Goal: Task Accomplishment & Management: Manage account settings

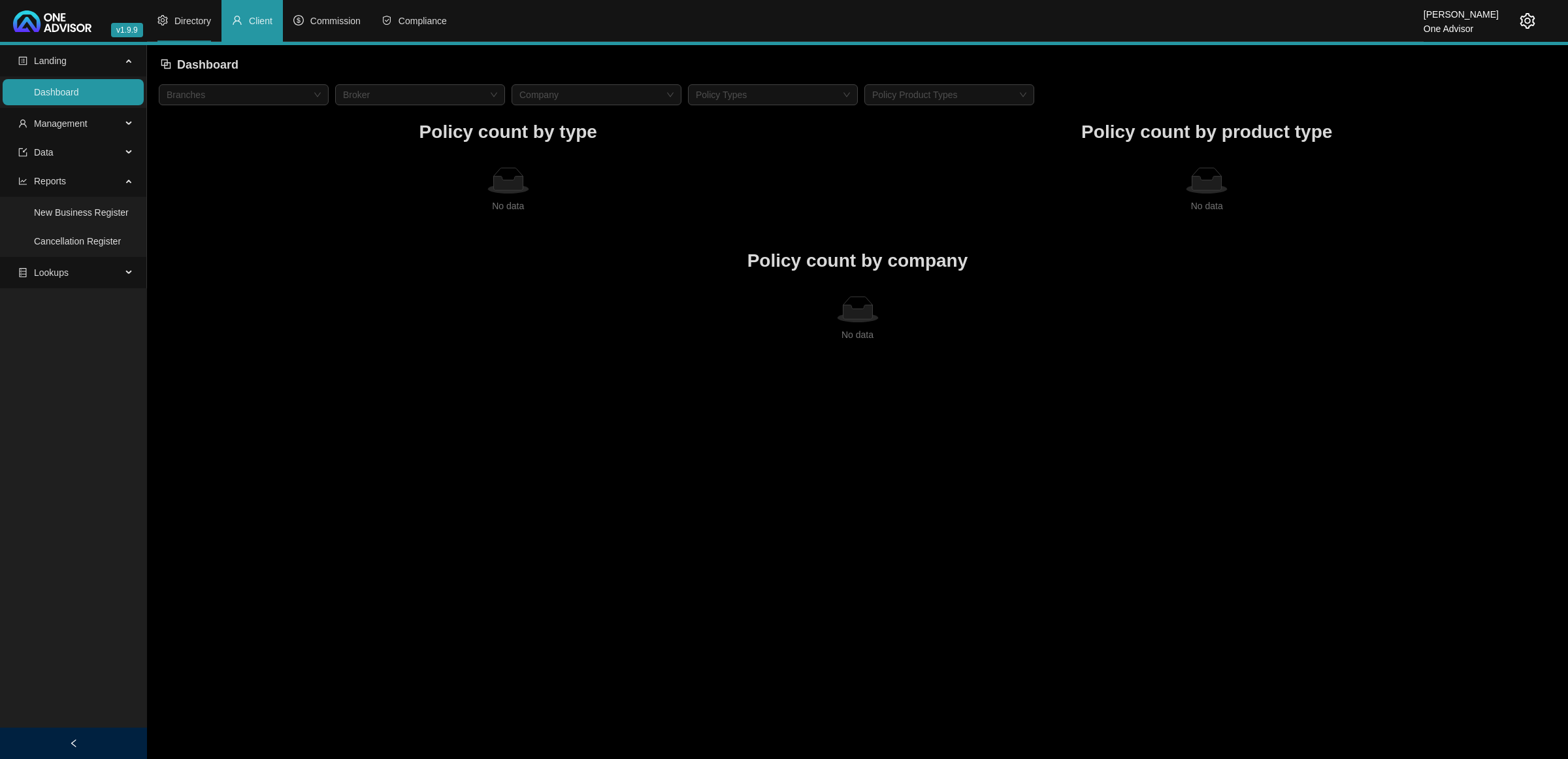
click at [183, 11] on li "Directory" at bounding box center [183, 21] width 74 height 42
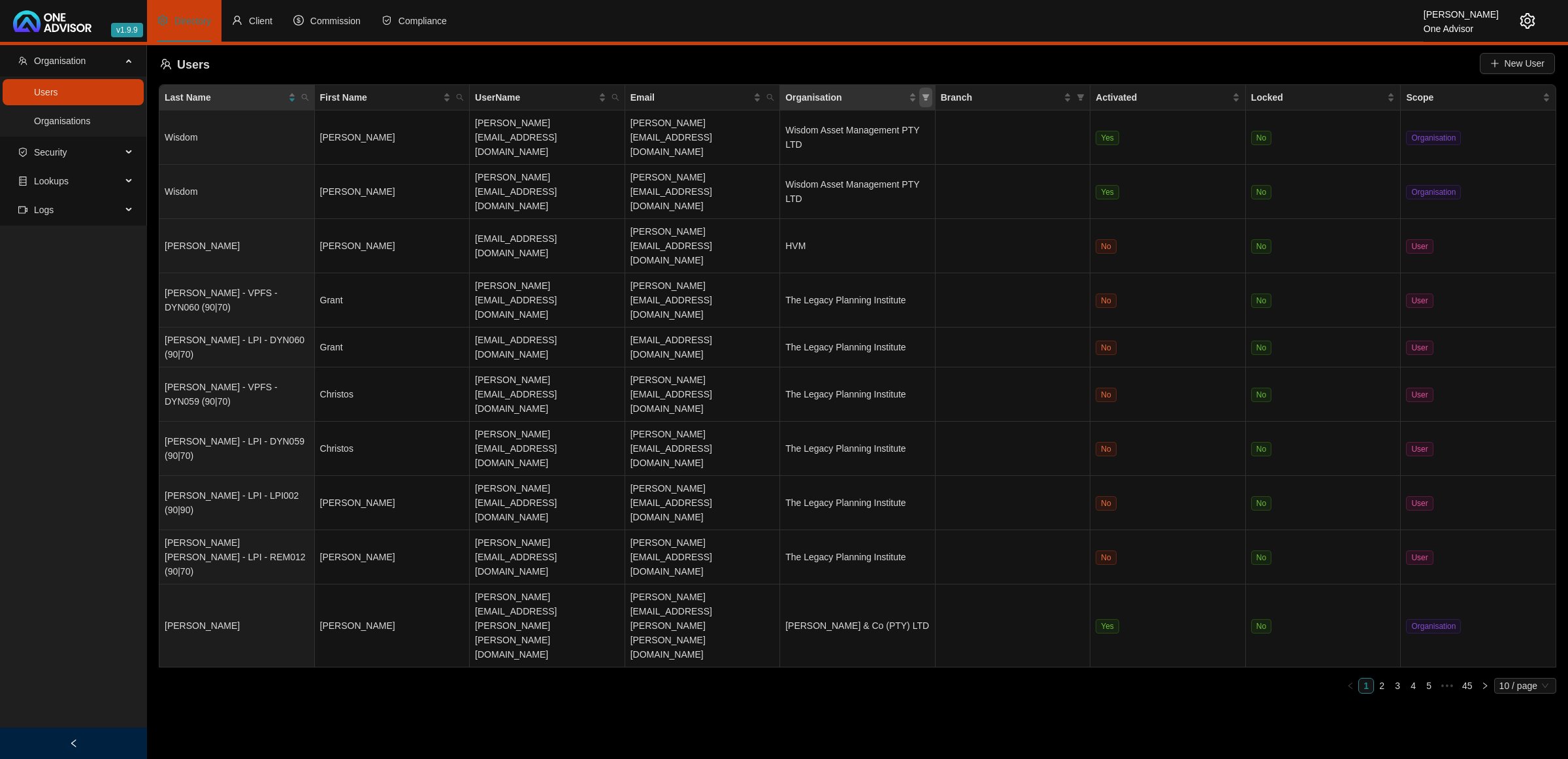
click at [921, 96] on icon "filter" at bounding box center [925, 97] width 8 height 8
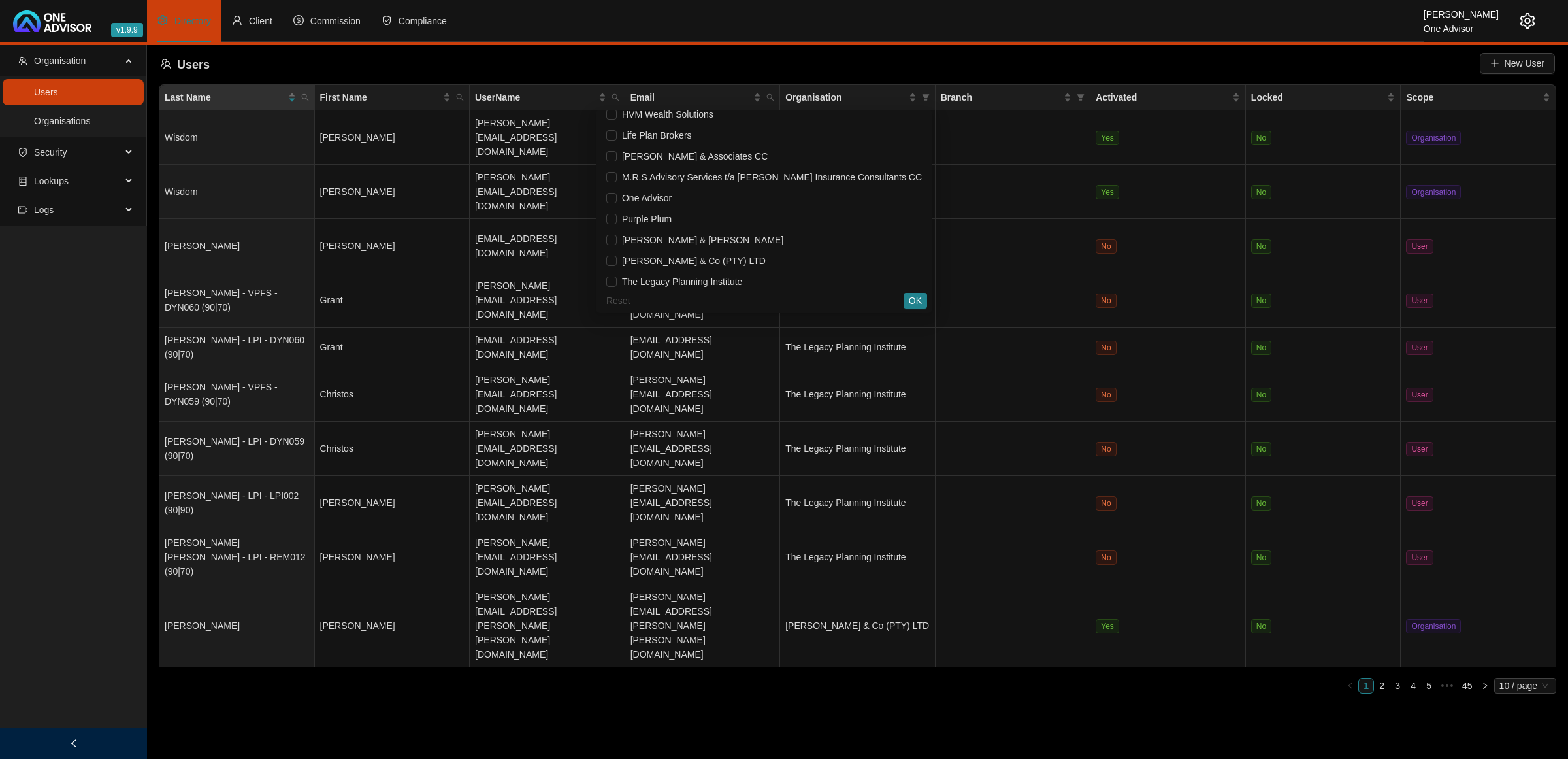
scroll to position [162, 0]
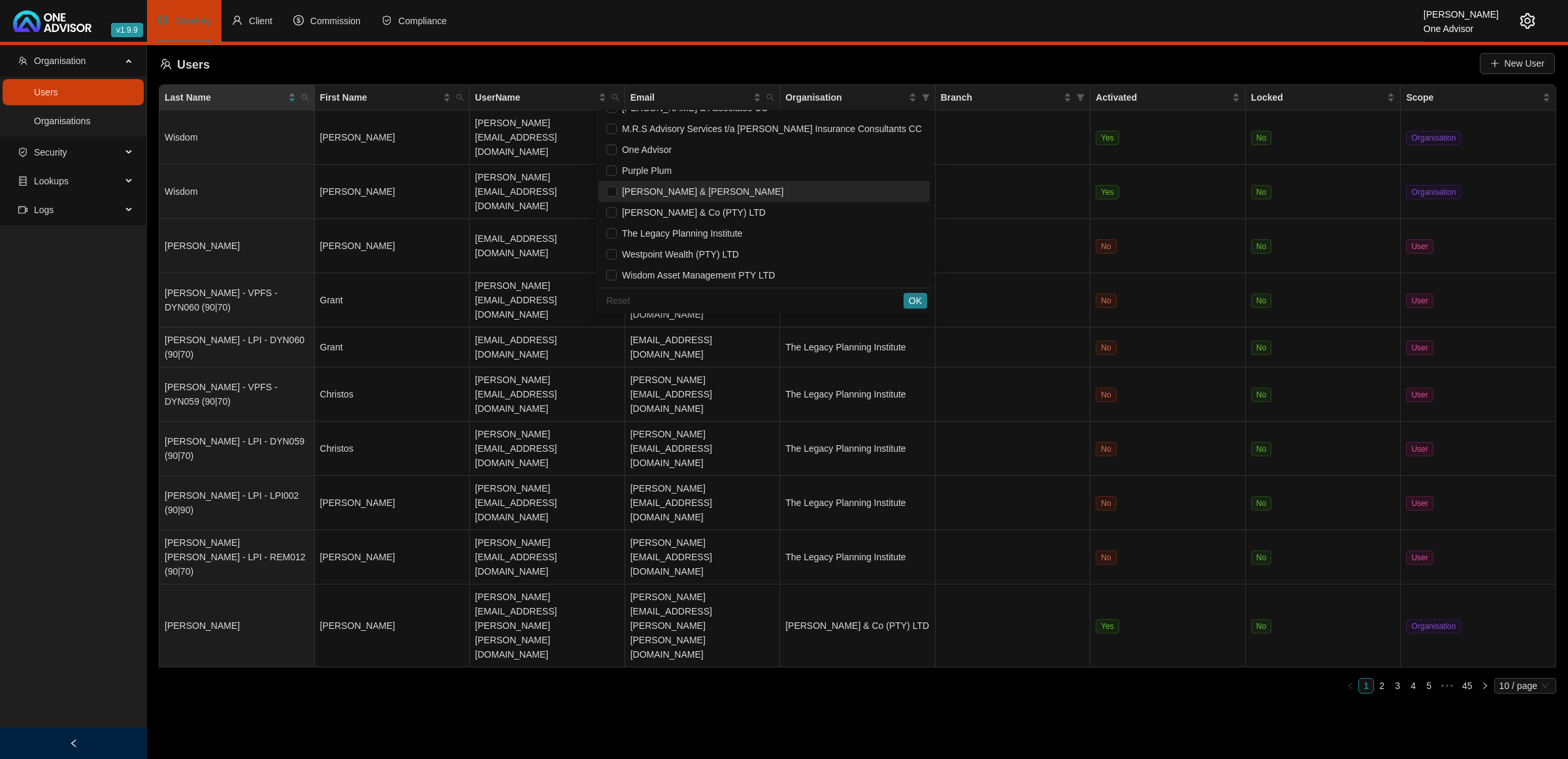
click at [738, 194] on span "[PERSON_NAME] & [PERSON_NAME]" at bounding box center [764, 191] width 315 height 14
checkbox input "true"
click at [903, 296] on div "Reset OK" at bounding box center [764, 301] width 336 height 26
click at [908, 302] on button "OK" at bounding box center [915, 301] width 24 height 16
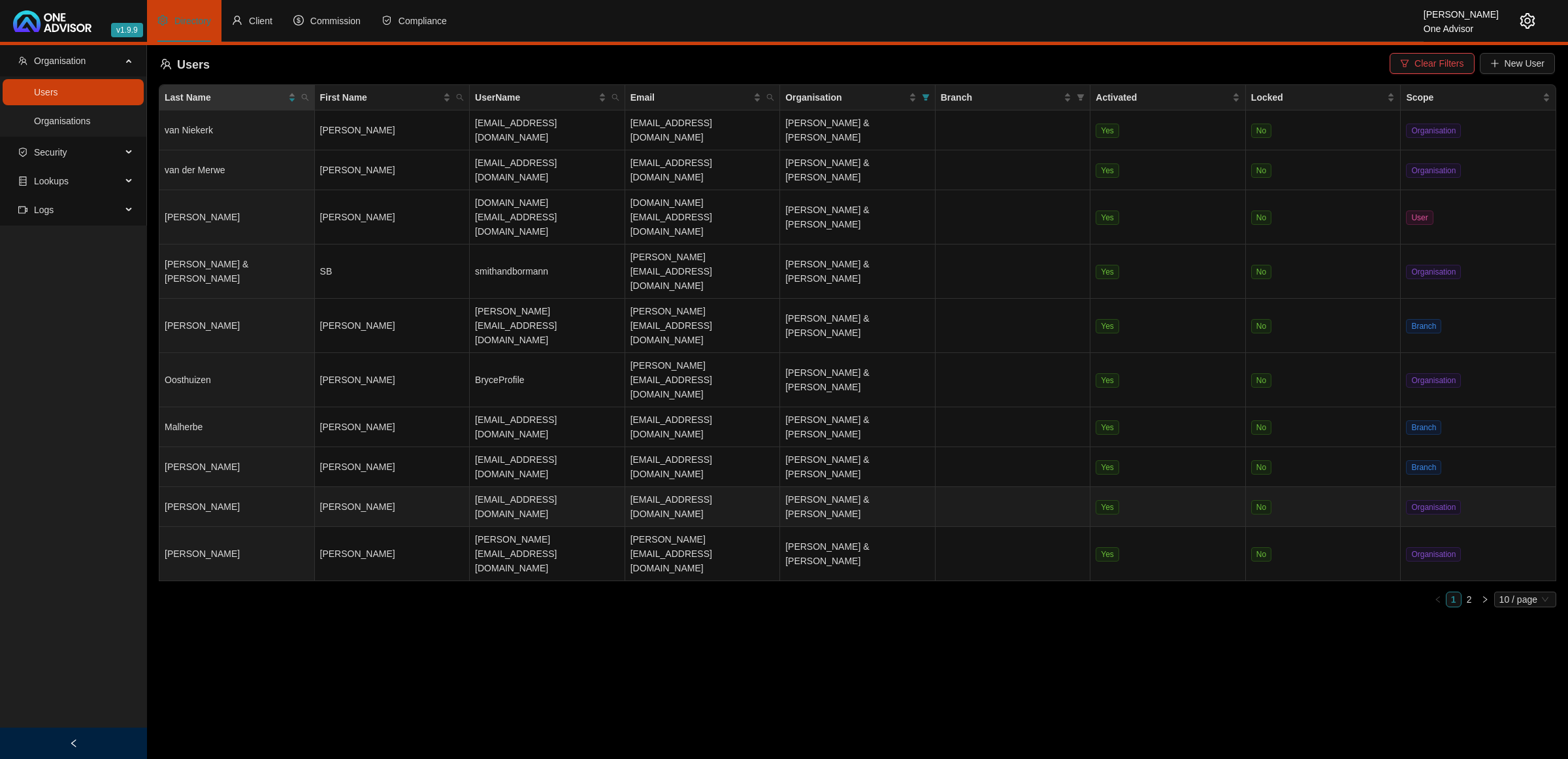
click at [422, 487] on td "[PERSON_NAME]" at bounding box center [392, 507] width 156 height 40
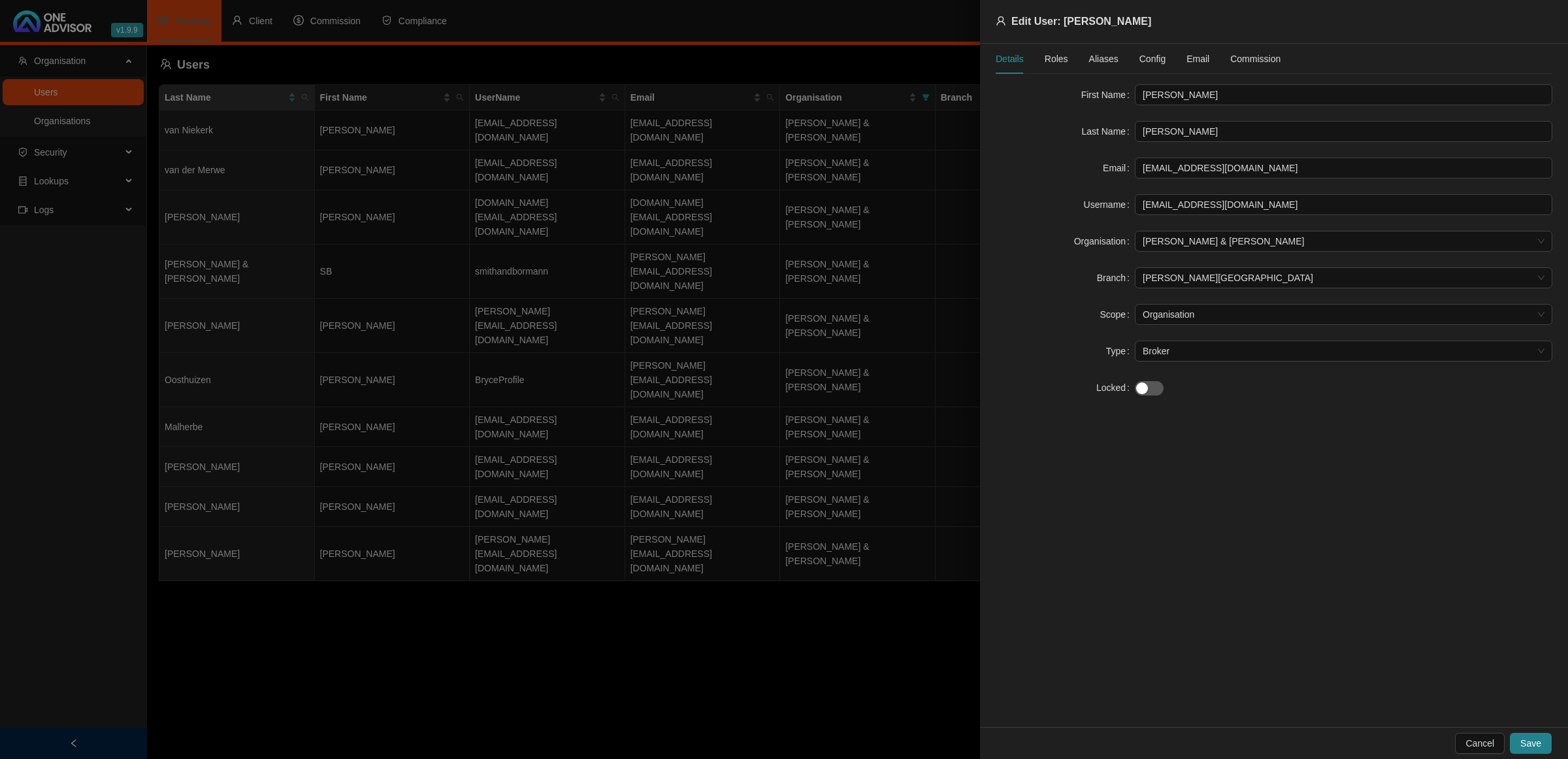
click at [1062, 58] on span "Roles" at bounding box center [1056, 59] width 24 height 9
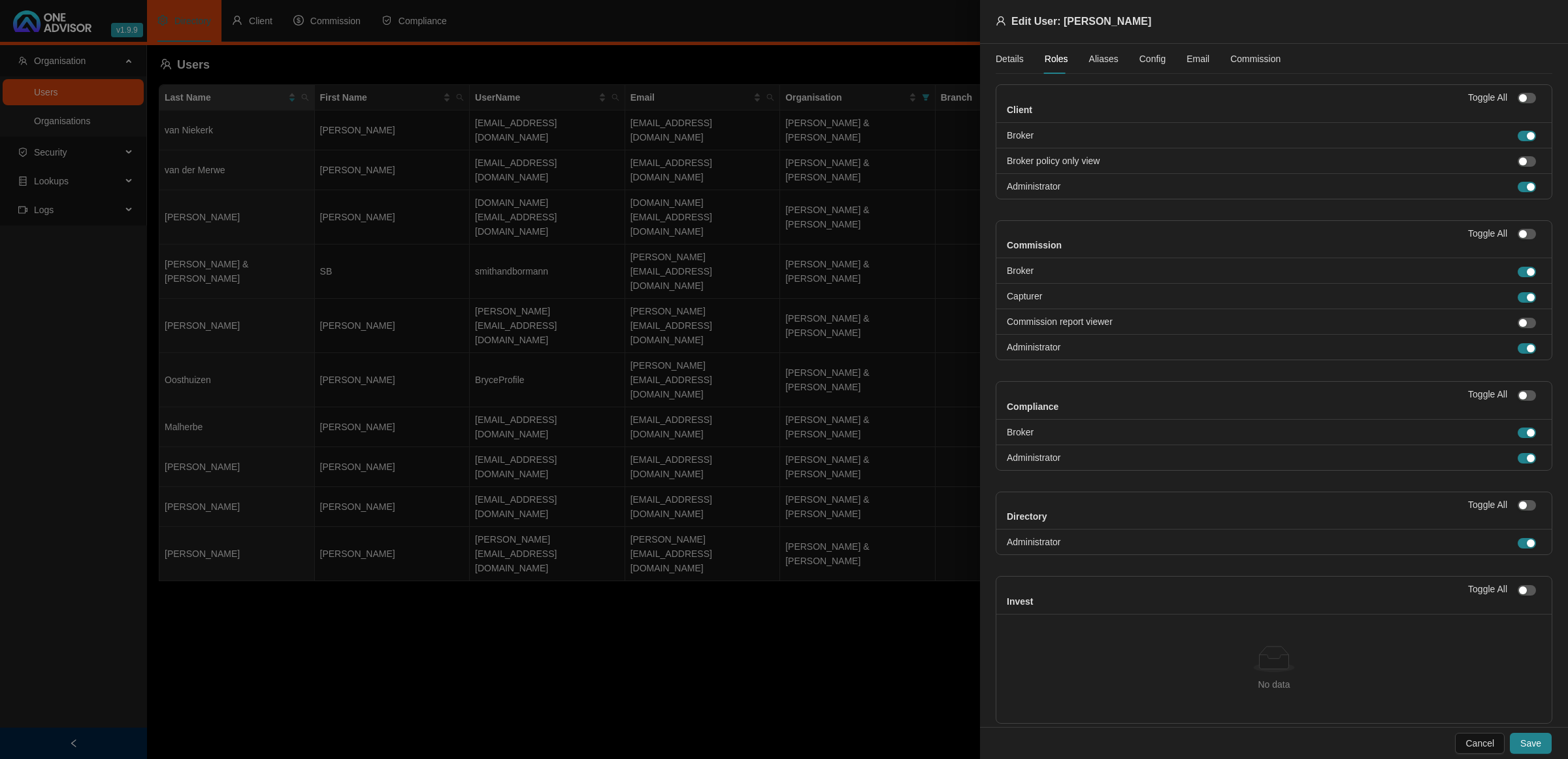
click at [1094, 63] on span "Aliases" at bounding box center [1104, 59] width 30 height 9
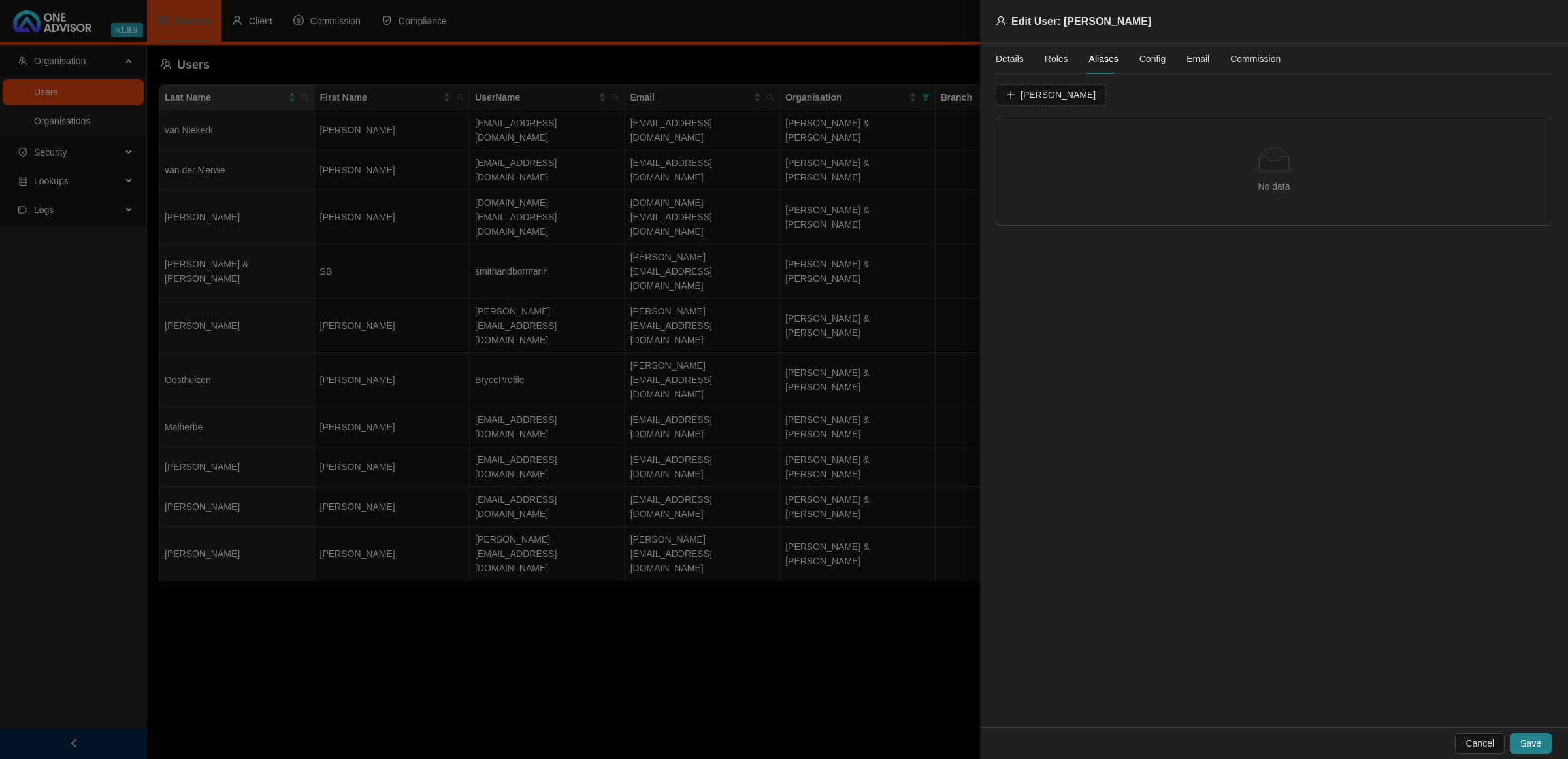
click at [1155, 61] on span "Config" at bounding box center [1152, 59] width 26 height 9
click at [1163, 100] on span "License Categories" at bounding box center [1180, 97] width 78 height 9
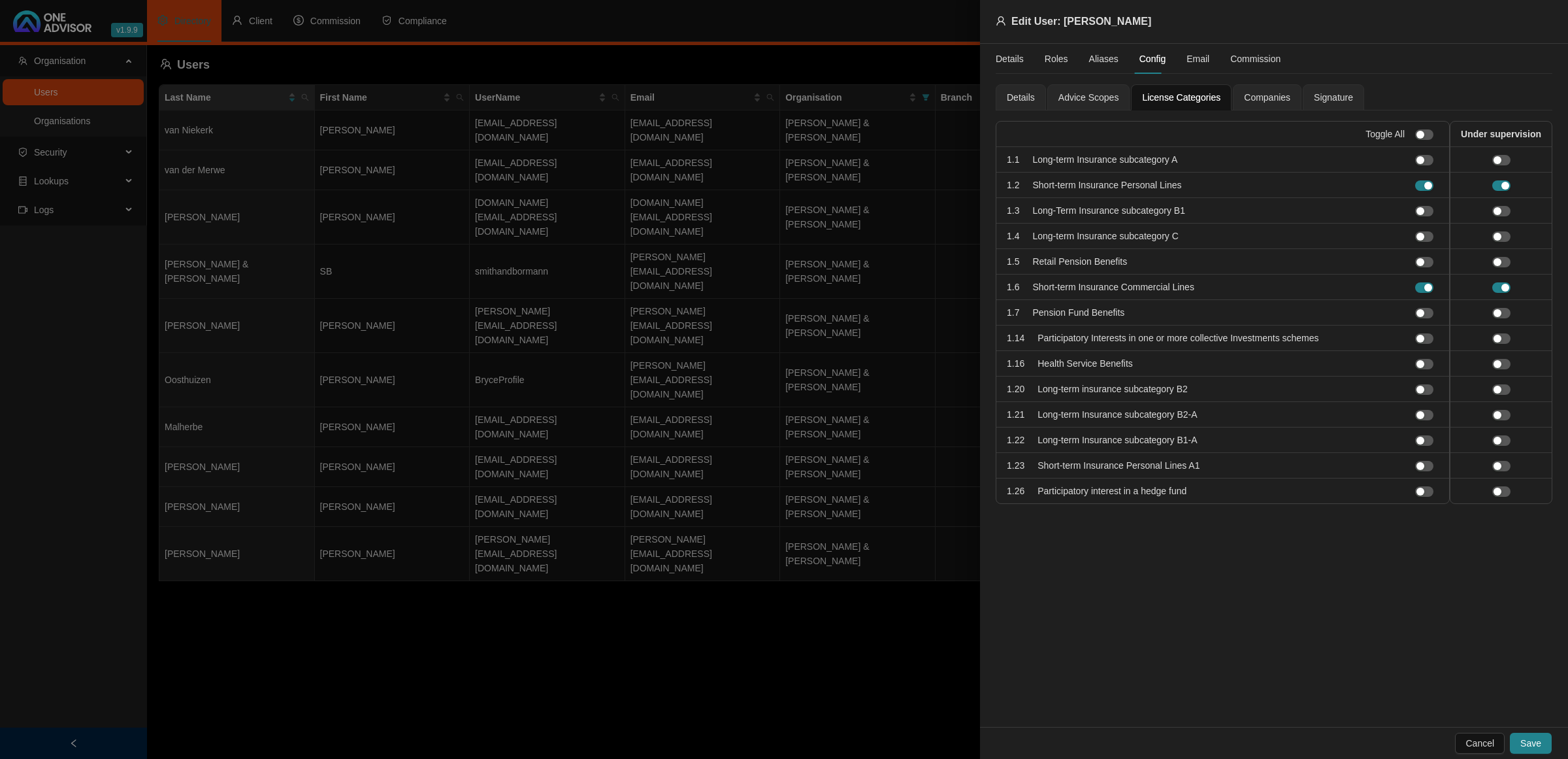
click at [1255, 102] on span "Companies" at bounding box center [1266, 97] width 47 height 9
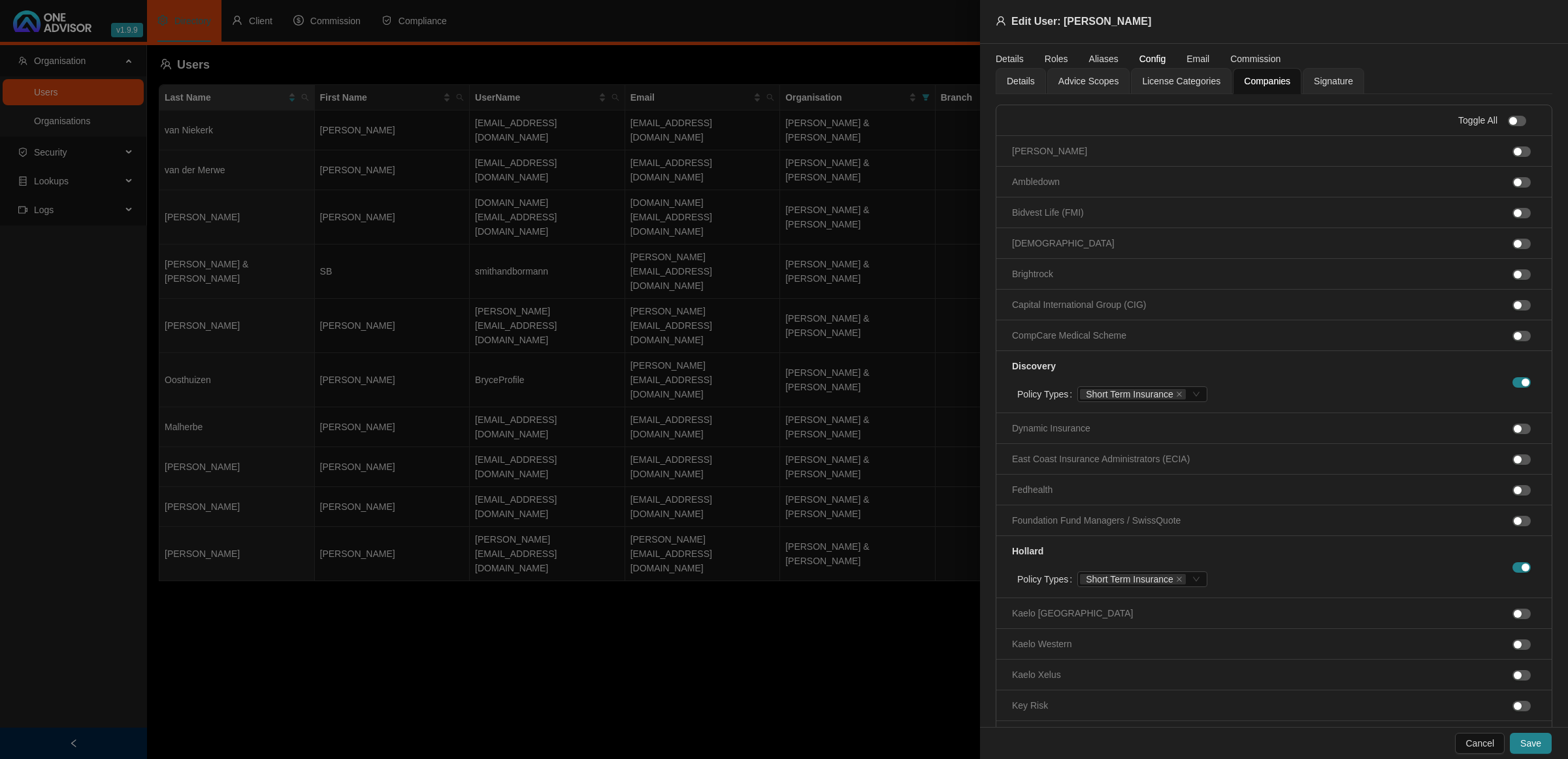
scroll to position [0, 0]
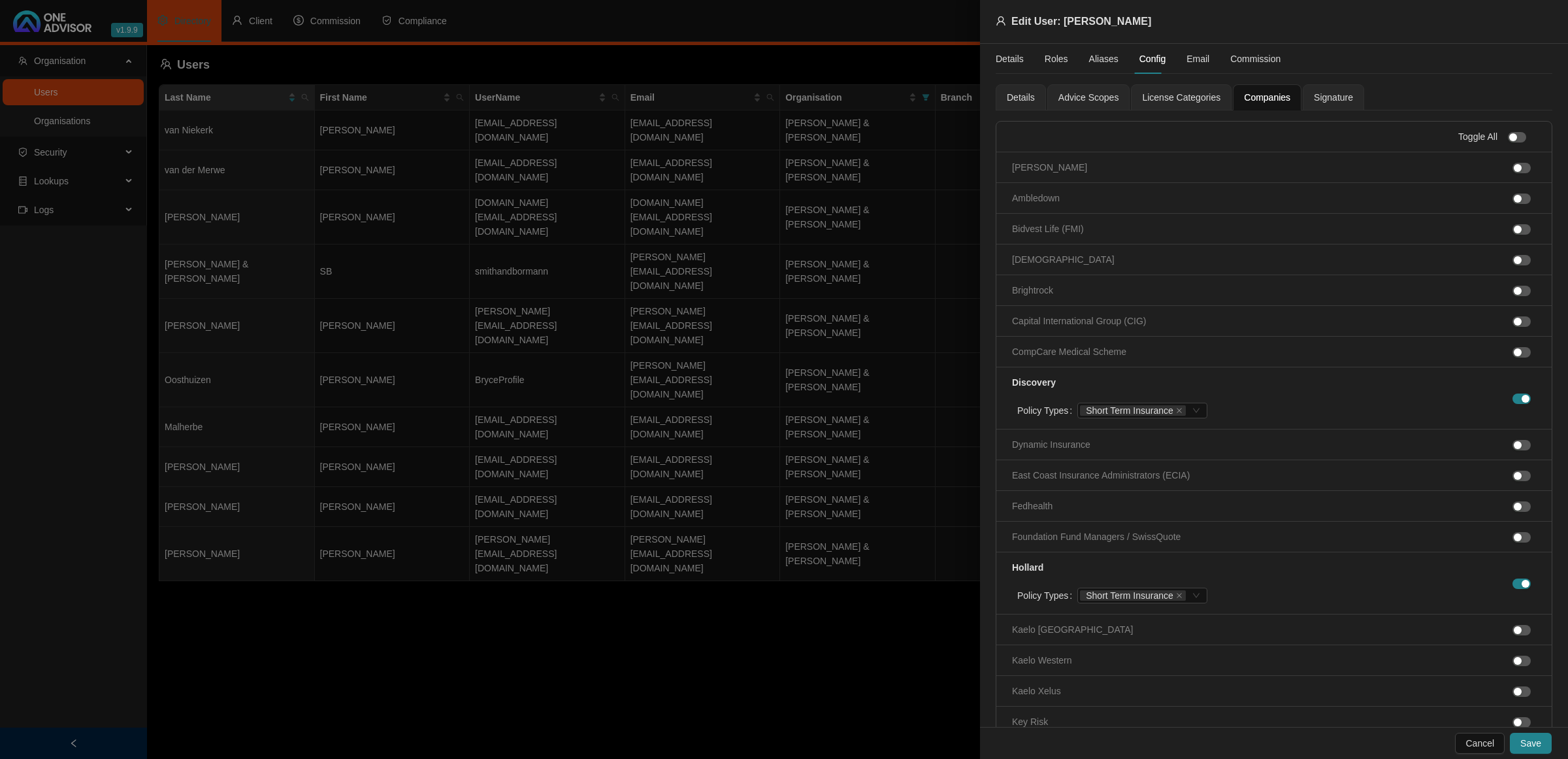
click at [1323, 95] on span "Signature" at bounding box center [1334, 97] width 40 height 9
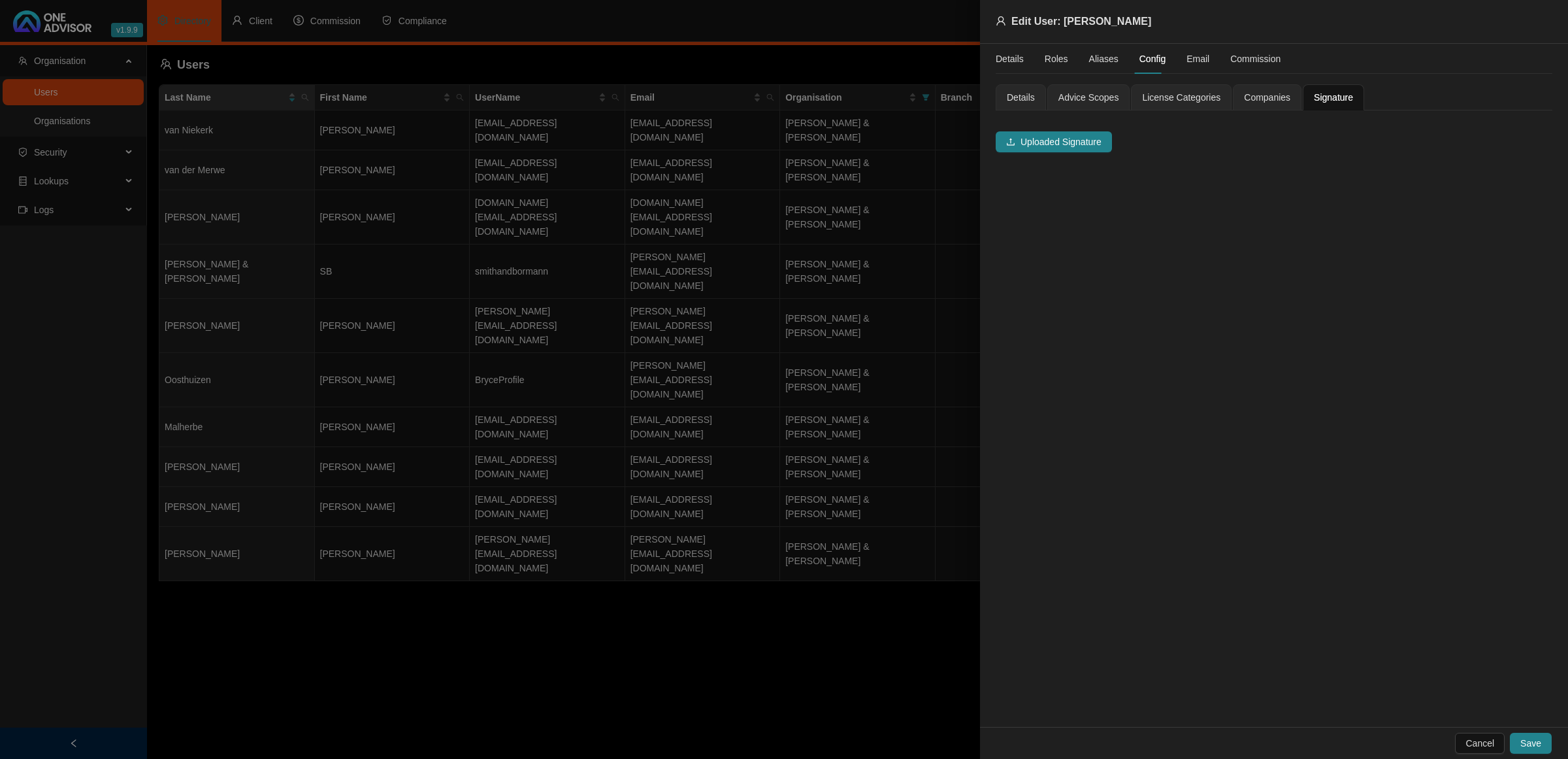
click at [1252, 93] on span "Companies" at bounding box center [1266, 97] width 47 height 9
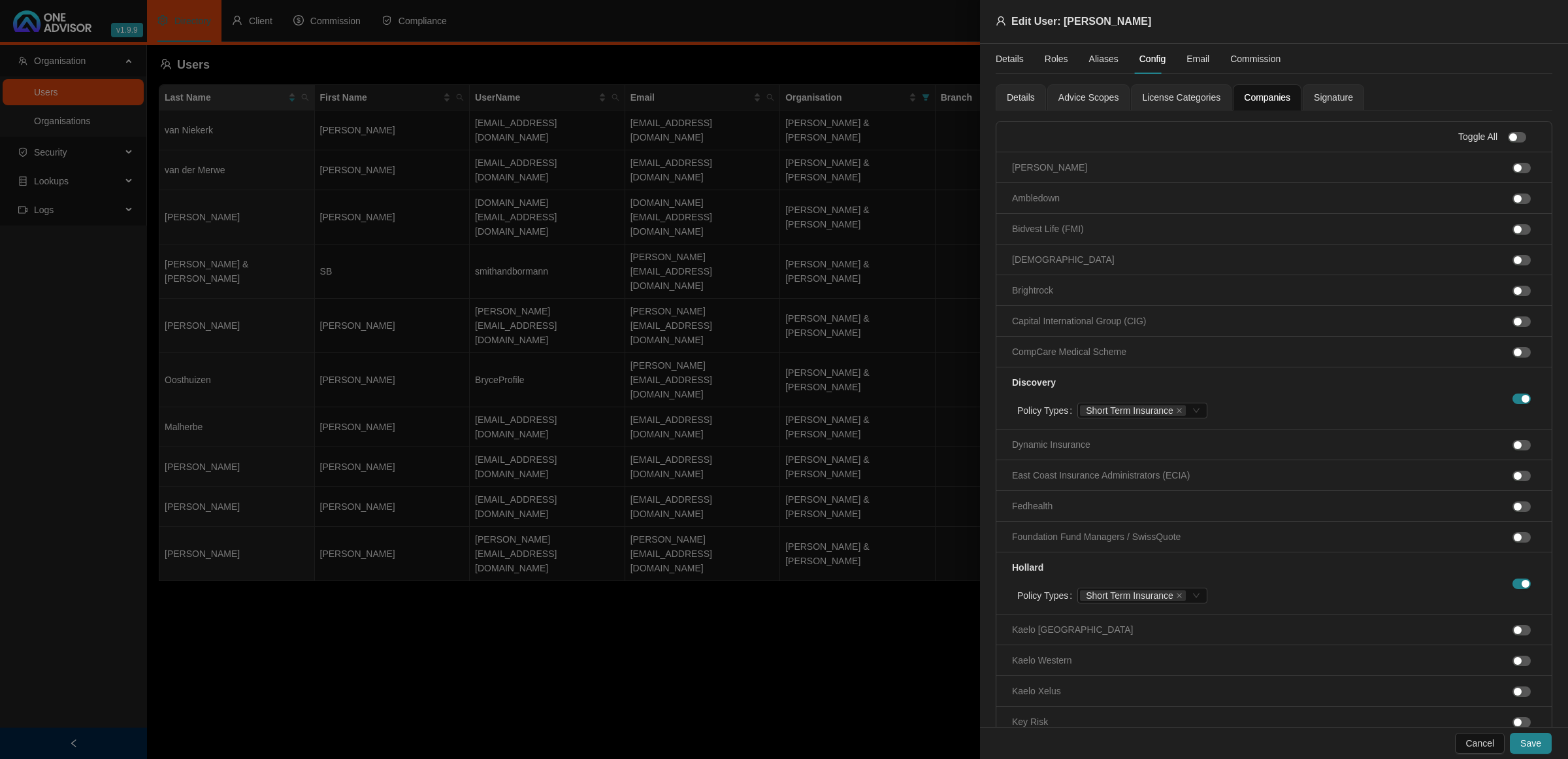
click at [1085, 87] on div "Advice Scopes" at bounding box center [1089, 97] width 83 height 26
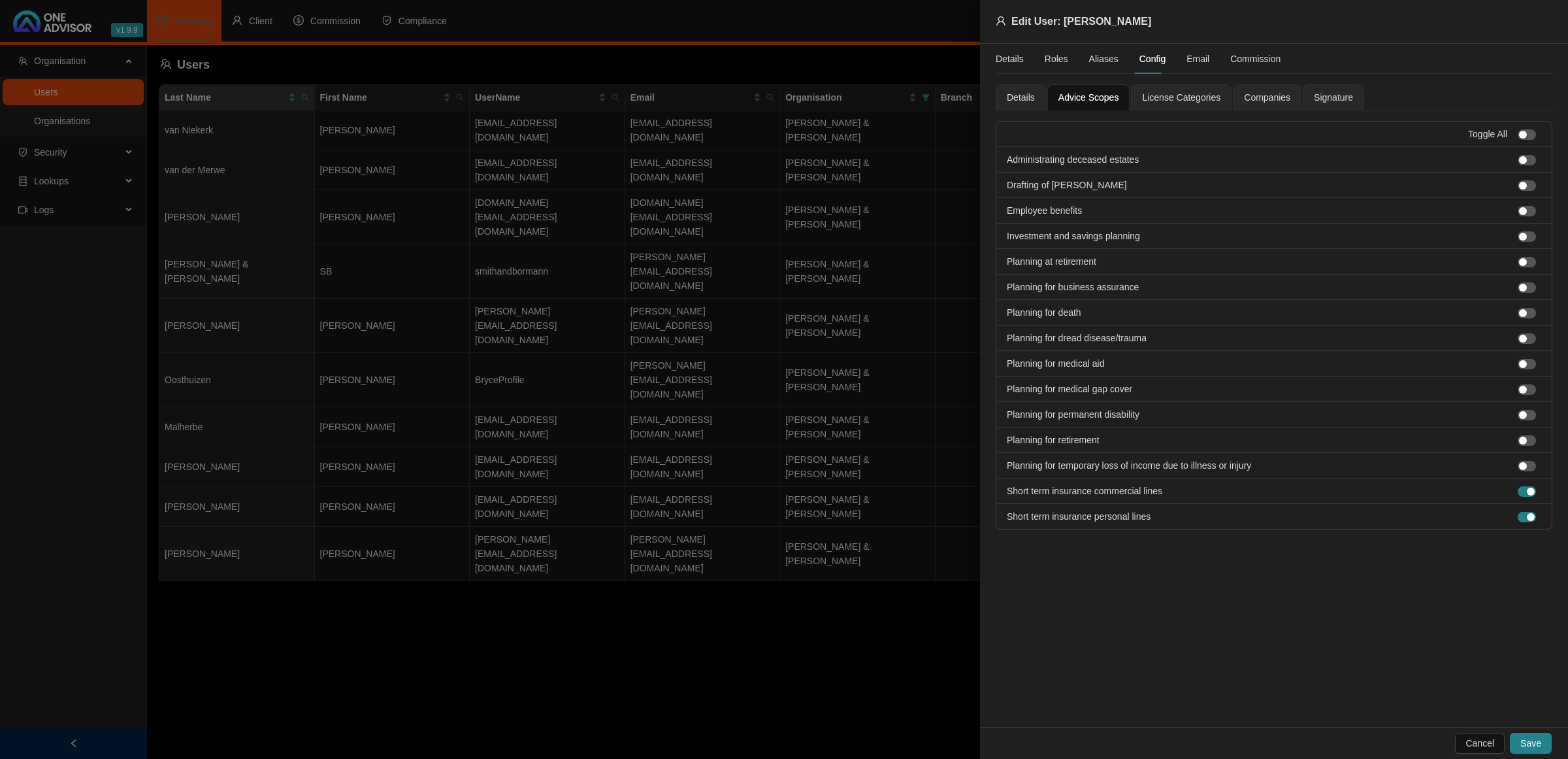
click at [1164, 99] on span "License Categories" at bounding box center [1180, 97] width 78 height 9
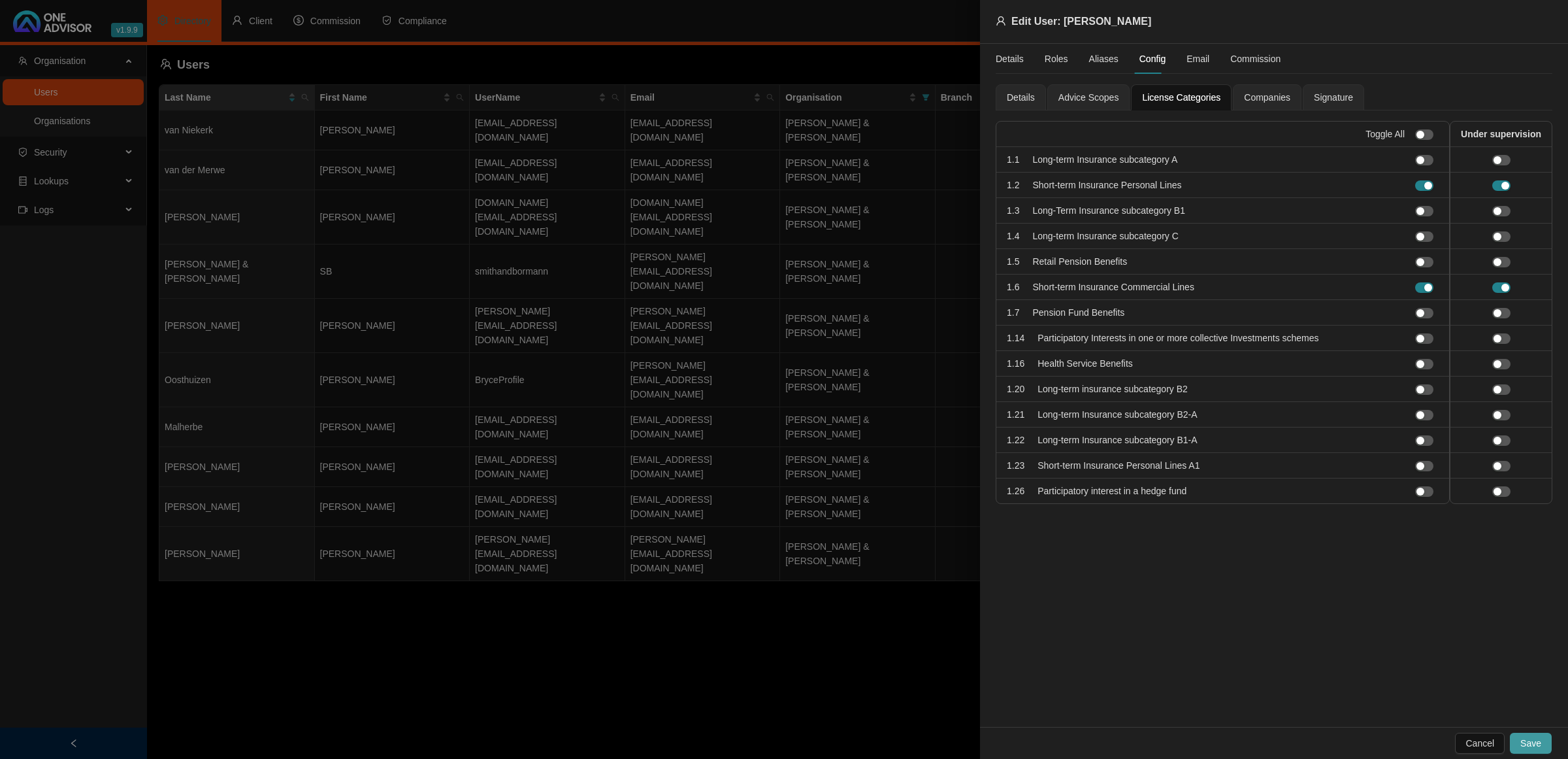
click at [1515, 744] on button "Save" at bounding box center [1530, 742] width 42 height 21
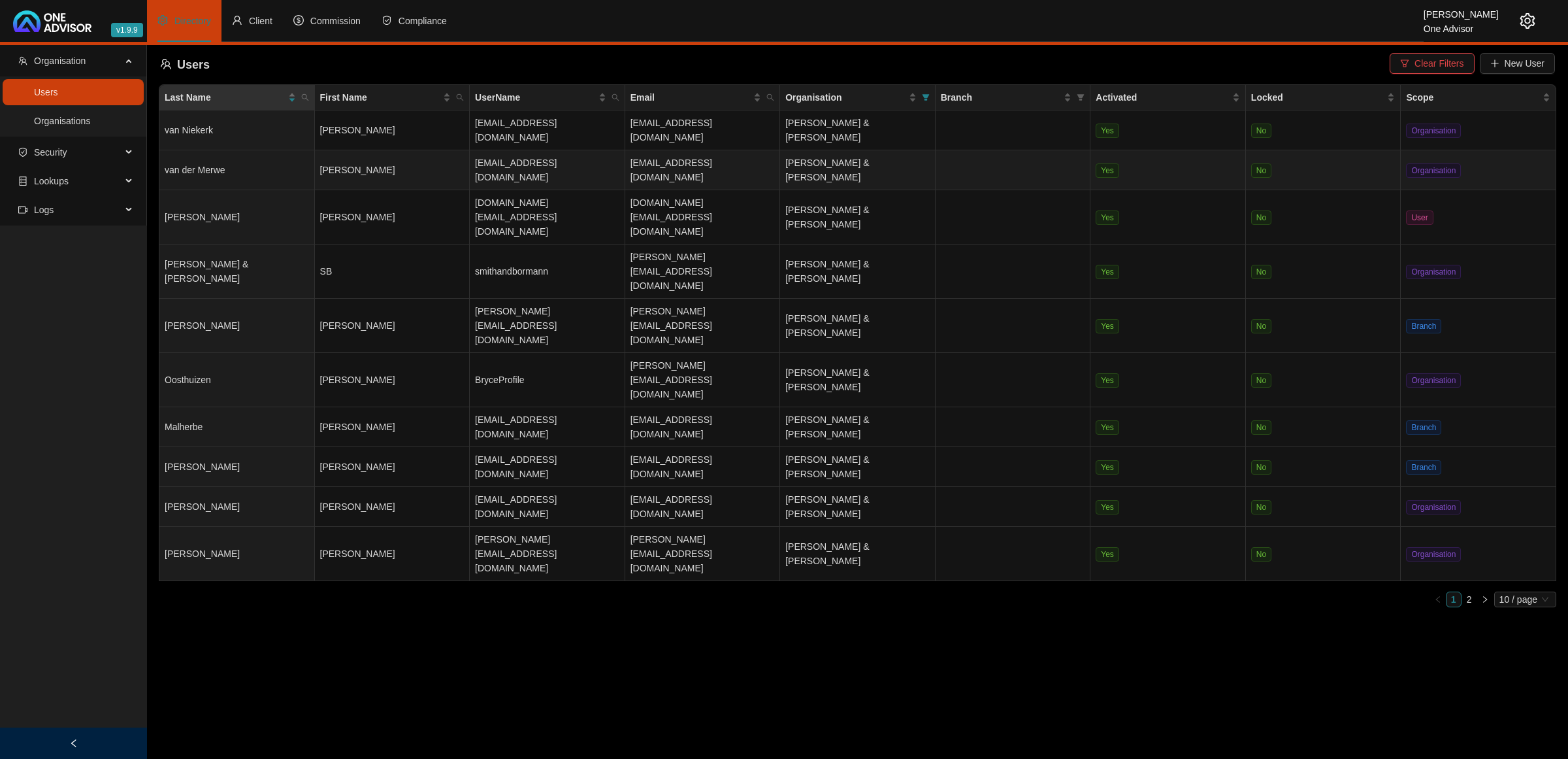
click at [277, 152] on td "van der Merwe" at bounding box center [237, 170] width 156 height 40
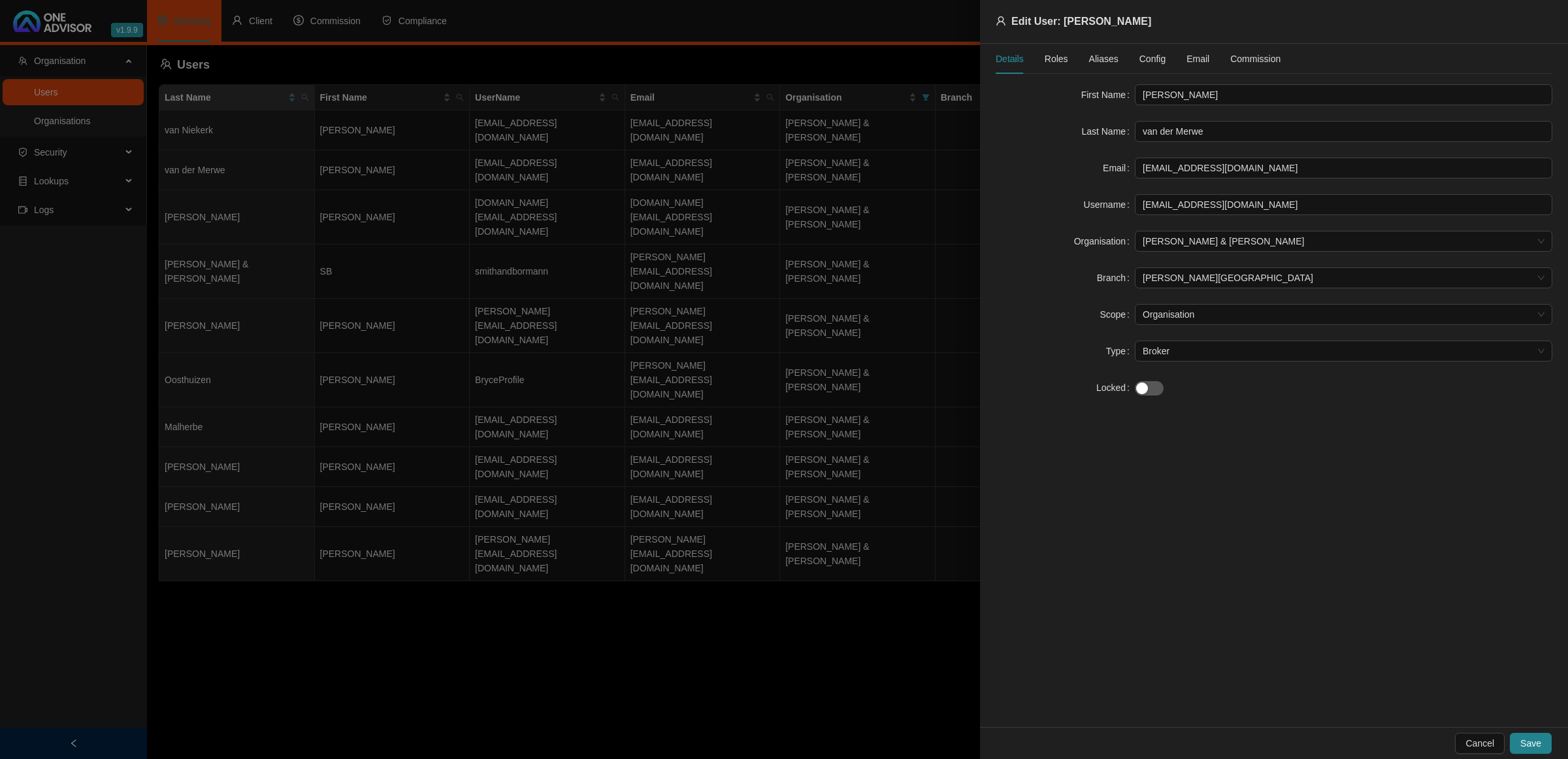
click at [1055, 58] on span "Roles" at bounding box center [1056, 59] width 24 height 9
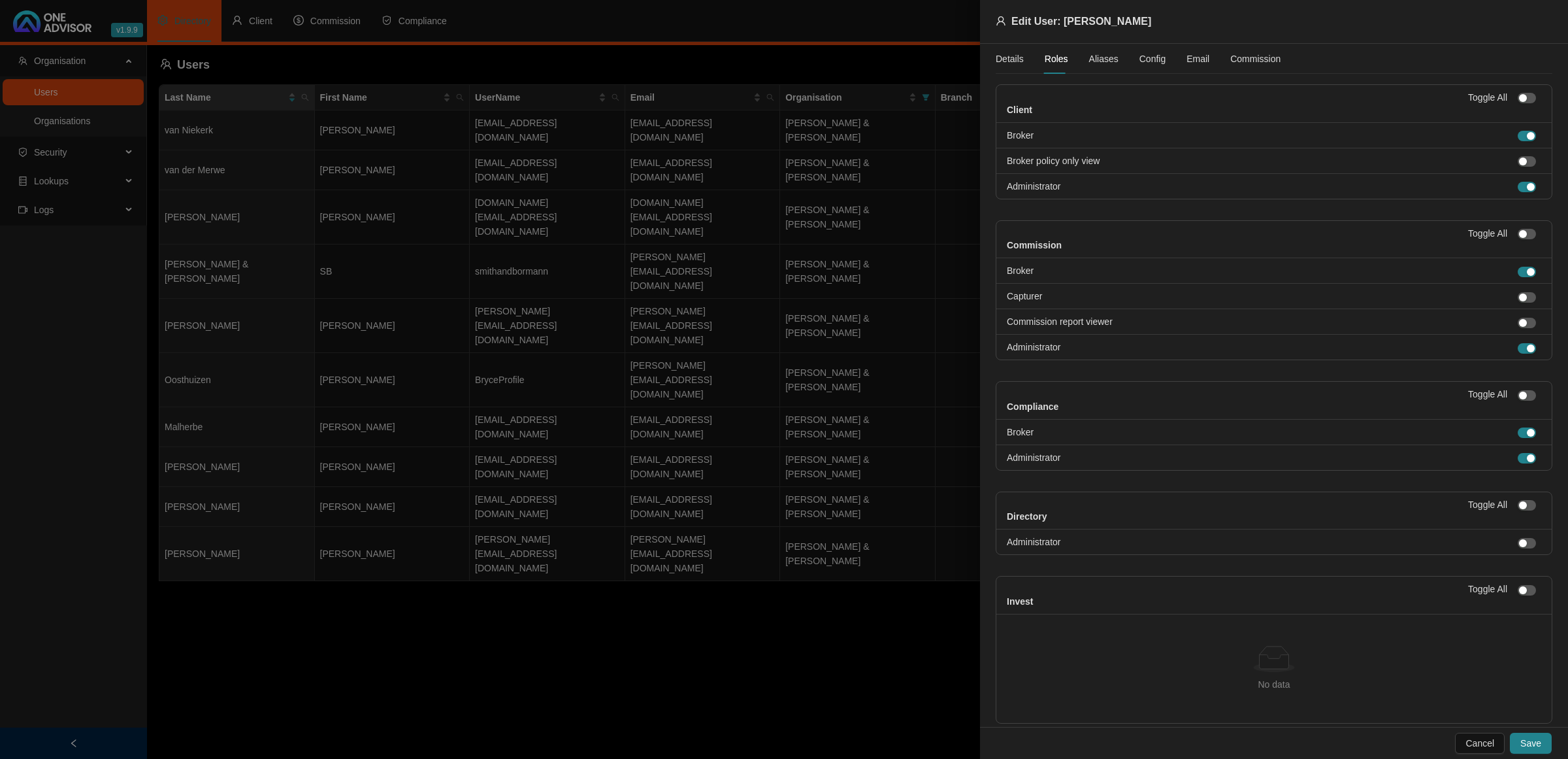
click at [1089, 58] on span "Aliases" at bounding box center [1104, 59] width 30 height 9
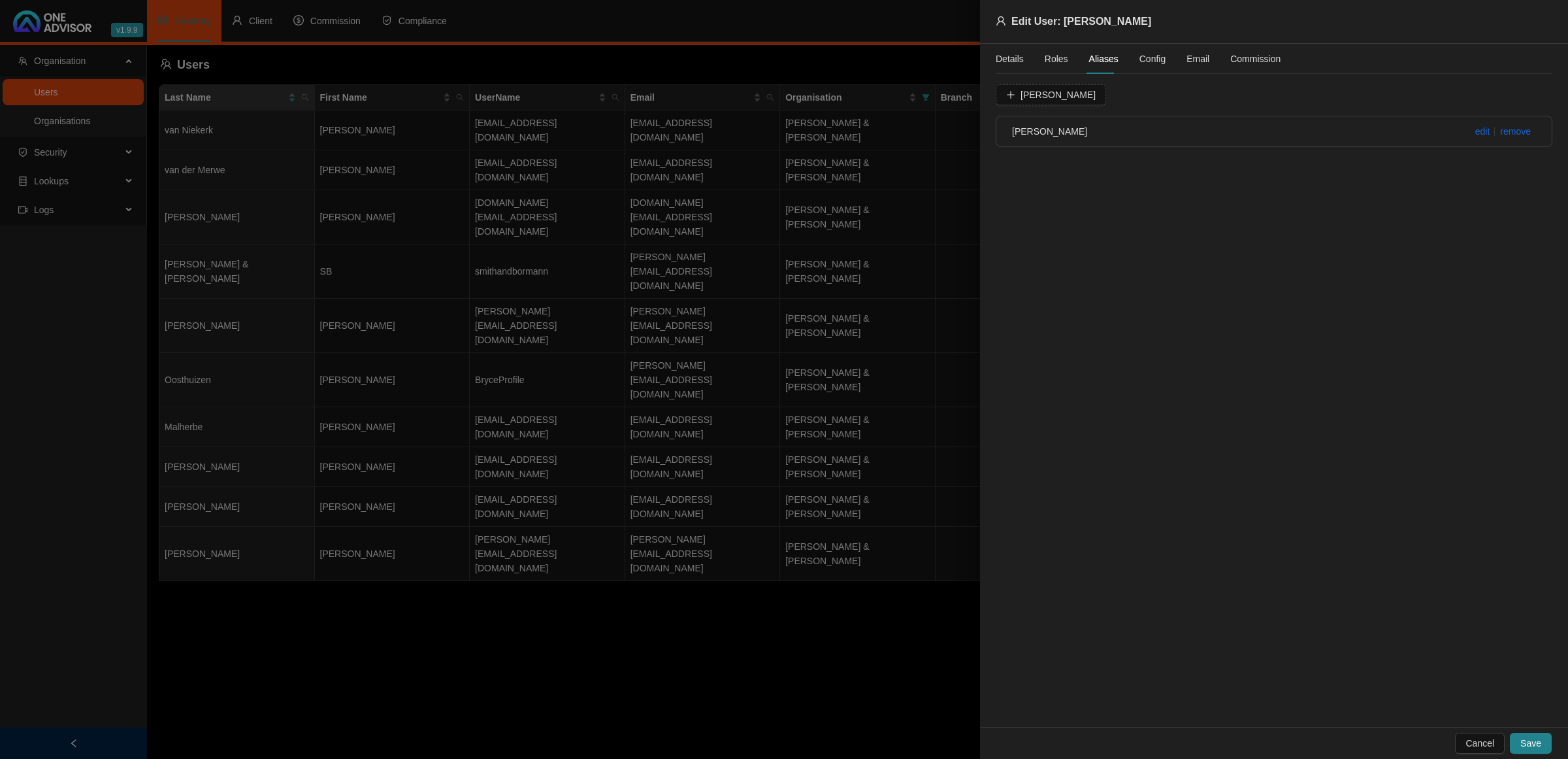
click at [1144, 59] on span "Config" at bounding box center [1152, 59] width 26 height 9
click at [1098, 93] on span "Advice Scopes" at bounding box center [1088, 97] width 60 height 9
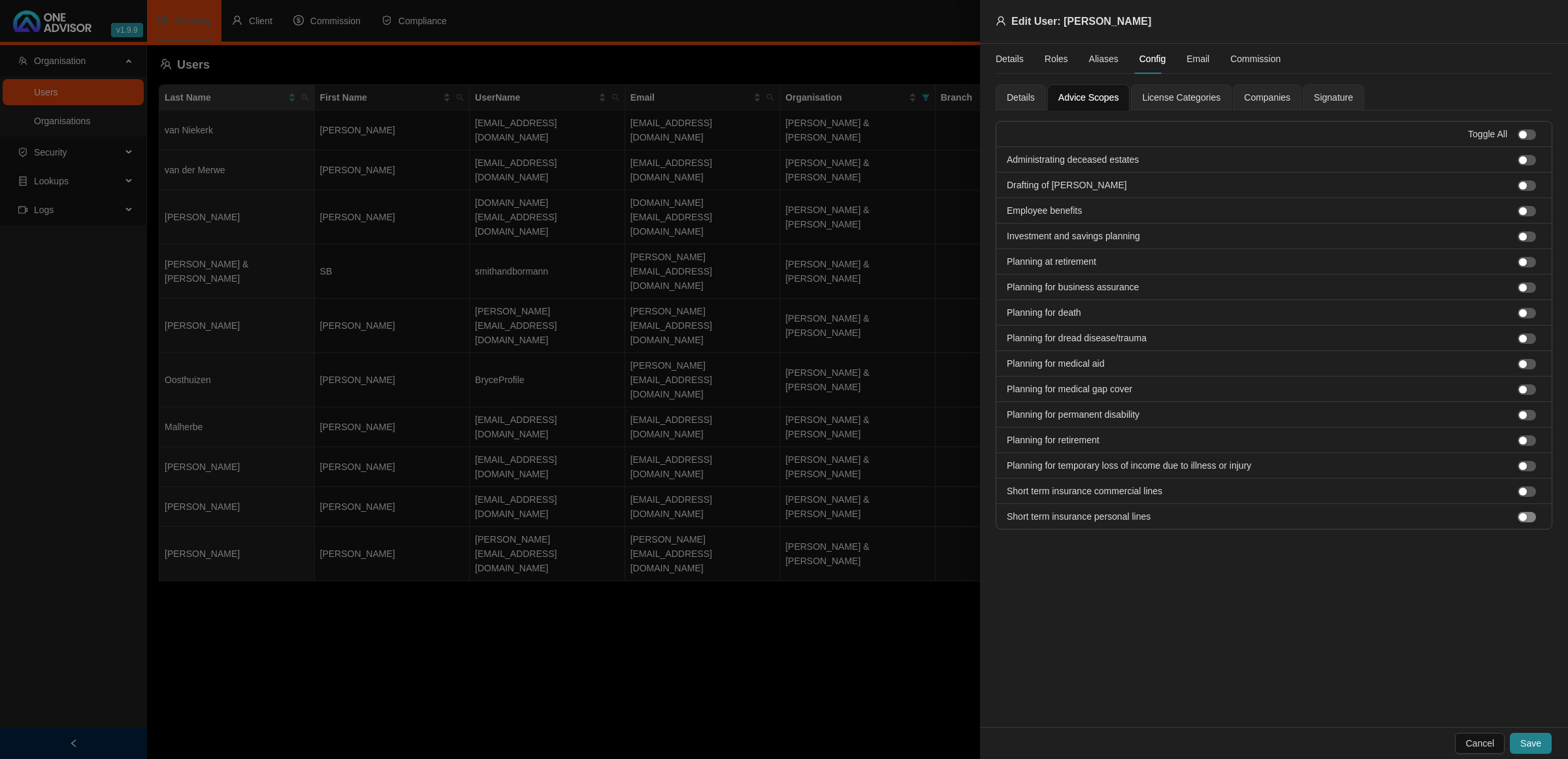
click at [1530, 518] on span "button" at bounding box center [1526, 517] width 18 height 11
click at [1526, 495] on span "button" at bounding box center [1526, 491] width 18 height 11
click at [1176, 93] on span "License Categories" at bounding box center [1180, 97] width 78 height 9
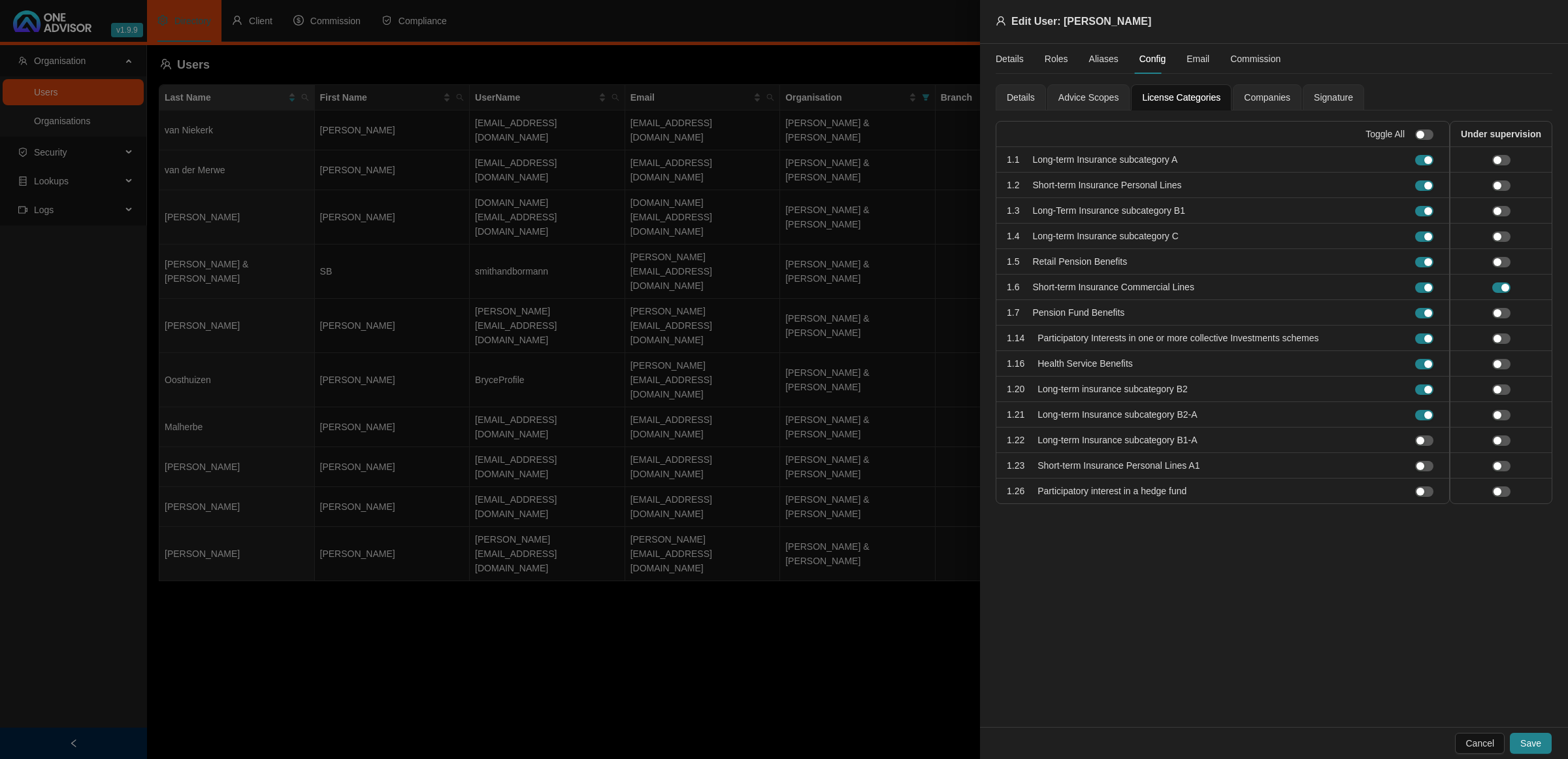
click at [1267, 98] on span "Companies" at bounding box center [1266, 97] width 47 height 9
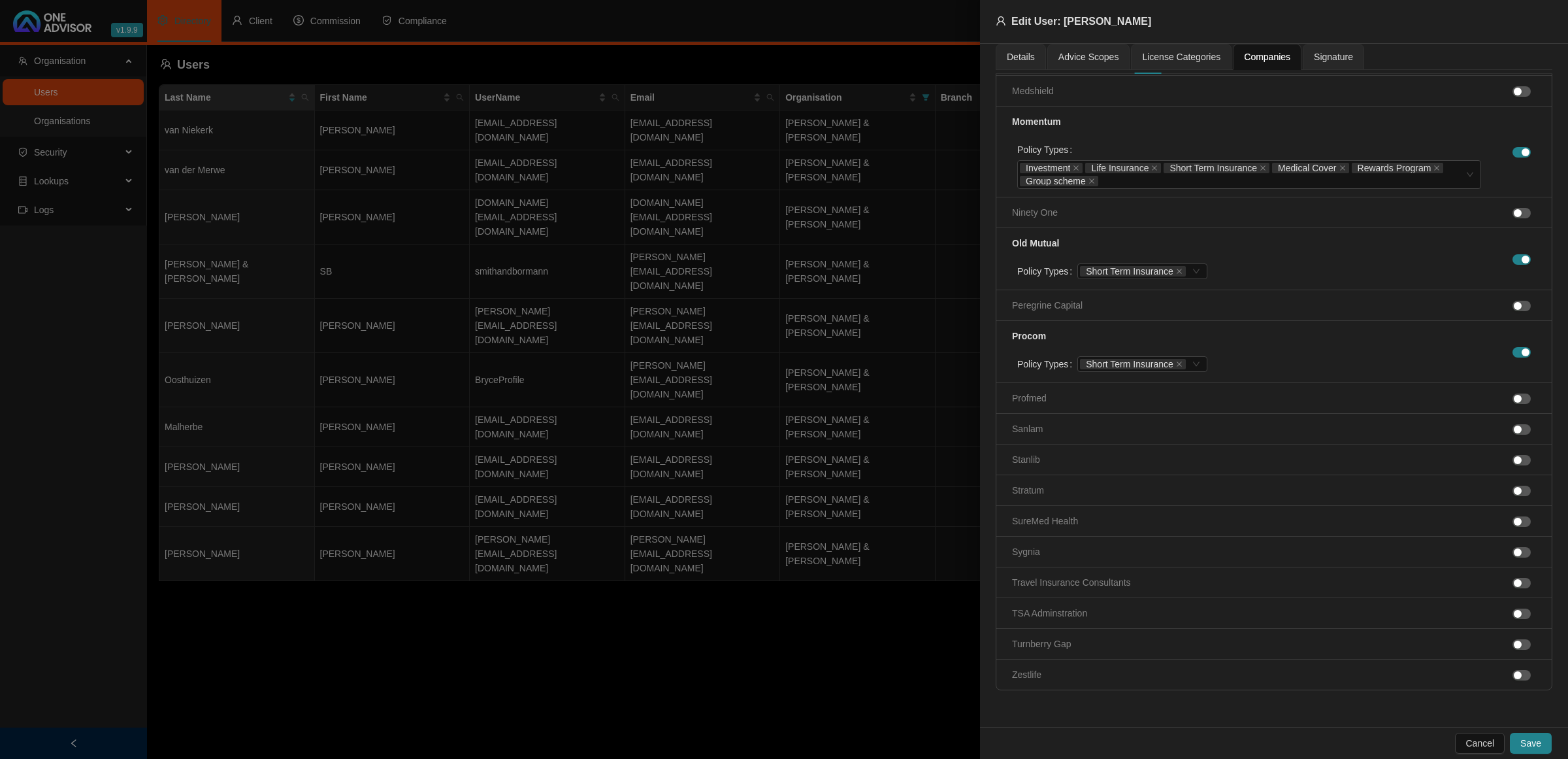
scroll to position [821, 0]
click at [1535, 746] on span "Save" at bounding box center [1530, 743] width 21 height 14
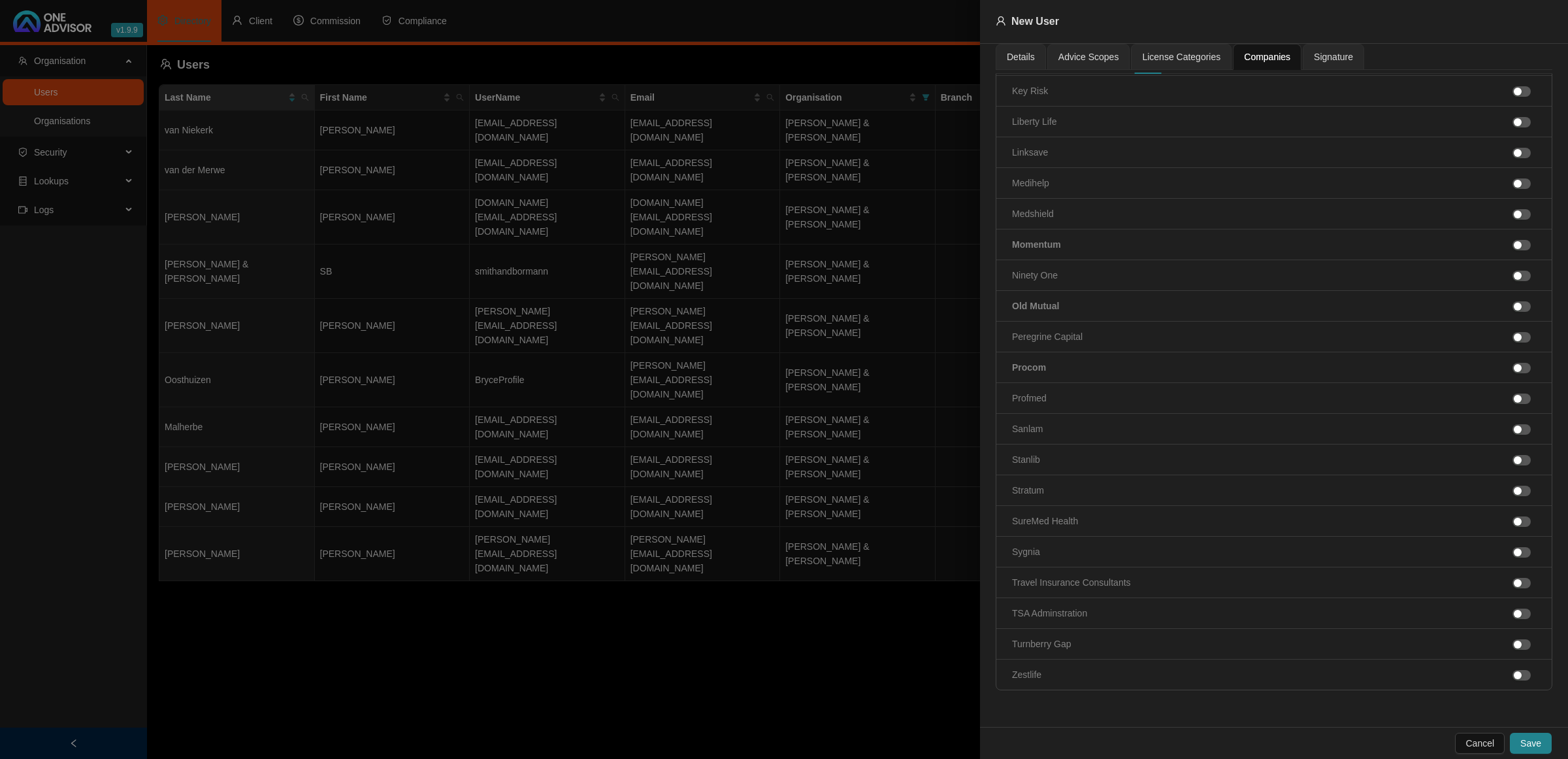
scroll to position [573, 0]
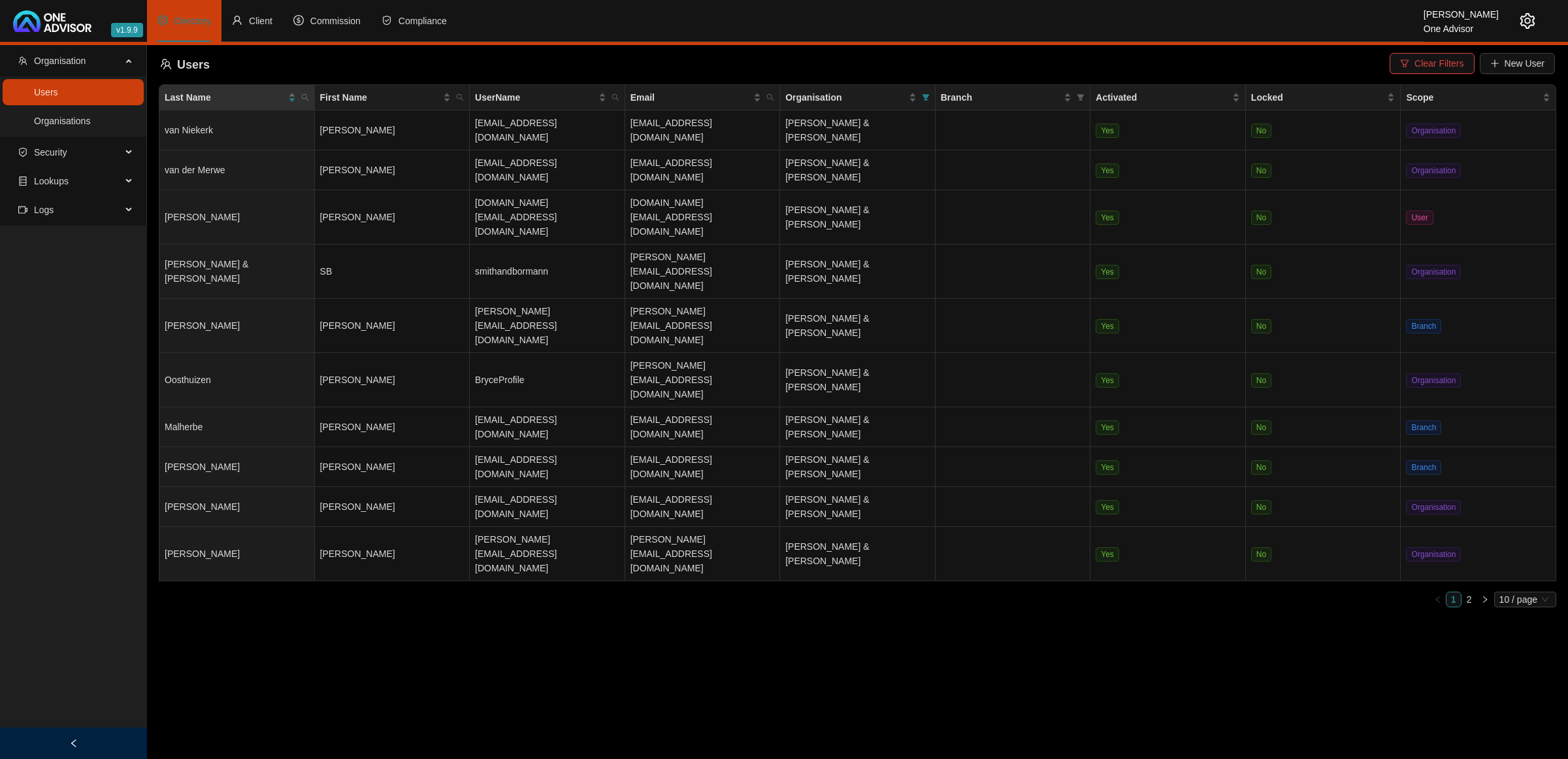
click at [925, 568] on main "Organisation Users Organisations Security Lookups Logs Users Clear Filters New …" at bounding box center [784, 401] width 1568 height 713
click at [1527, 18] on icon "setting" at bounding box center [1527, 21] width 16 height 16
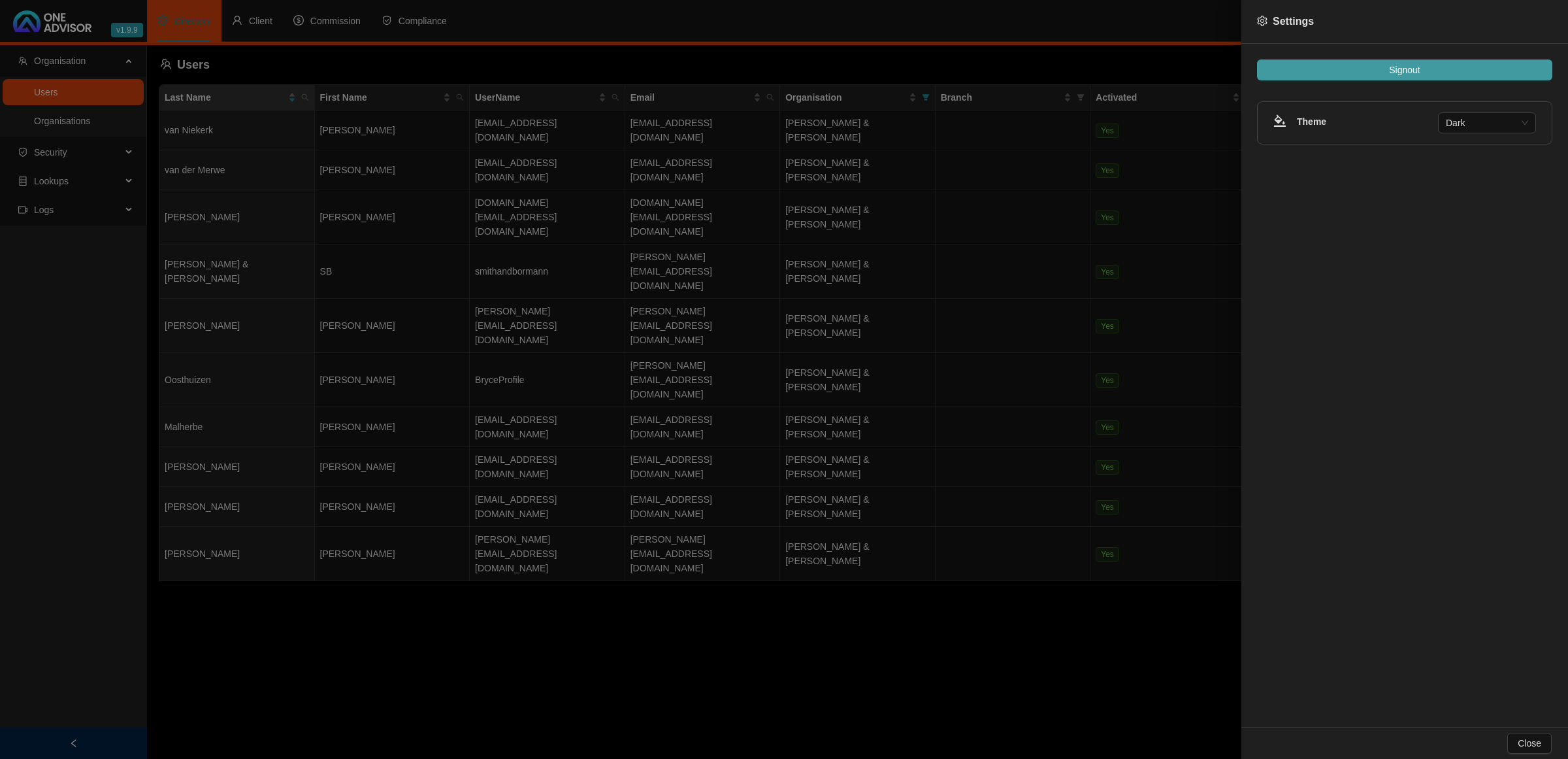
click at [1421, 66] on button "Signout" at bounding box center [1404, 69] width 296 height 21
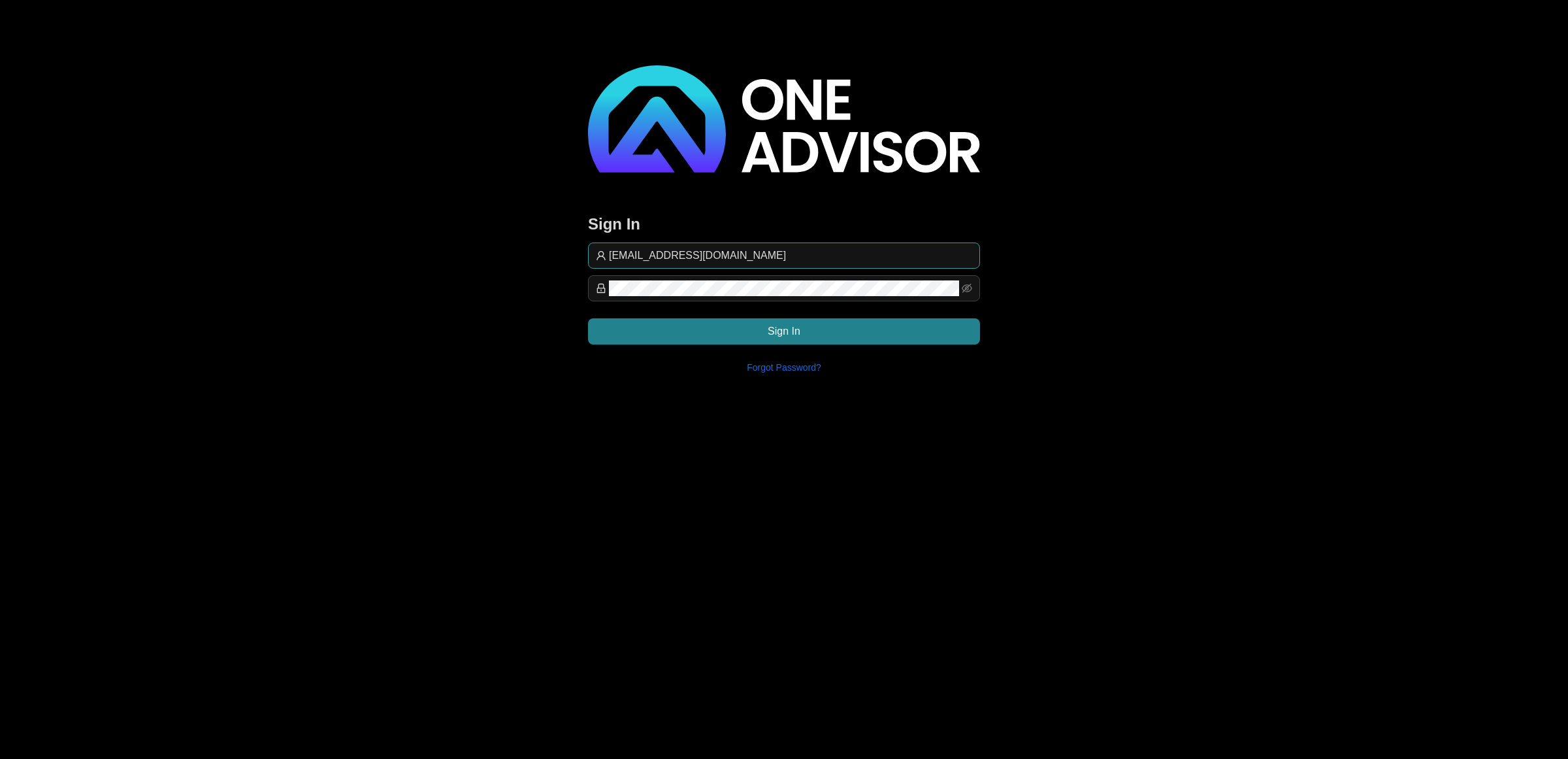
drag, startPoint x: 751, startPoint y: 256, endPoint x: 802, endPoint y: 265, distance: 51.8
click at [751, 256] on input "[EMAIL_ADDRESS][DOMAIN_NAME]" at bounding box center [790, 256] width 363 height 16
click at [887, 248] on input "[EMAIL_ADDRESS][DOMAIN_NAME]" at bounding box center [790, 256] width 363 height 16
type input "[EMAIL_ADDRESS][DOMAIN_NAME]"
click at [811, 328] on button "Sign In" at bounding box center [784, 331] width 392 height 26
